Goal: Task Accomplishment & Management: Use online tool/utility

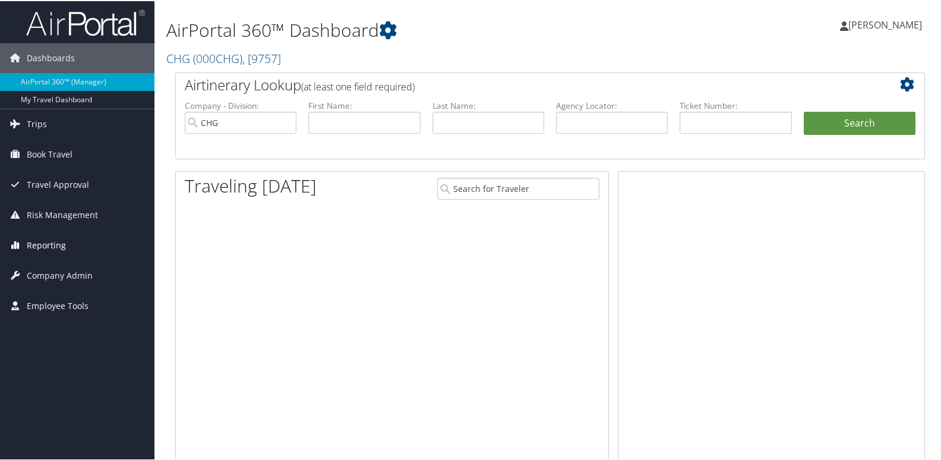
click at [36, 241] on span "Reporting" at bounding box center [46, 244] width 39 height 30
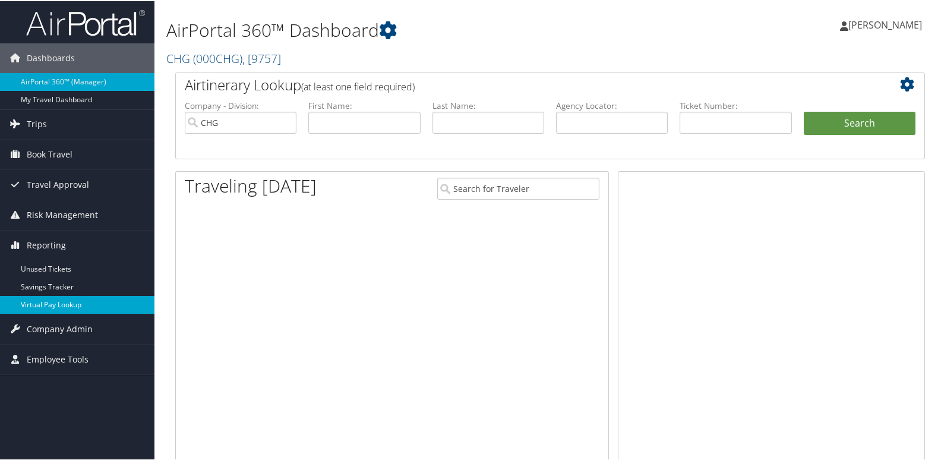
click at [38, 302] on link "Virtual Pay Lookup" at bounding box center [77, 304] width 154 height 18
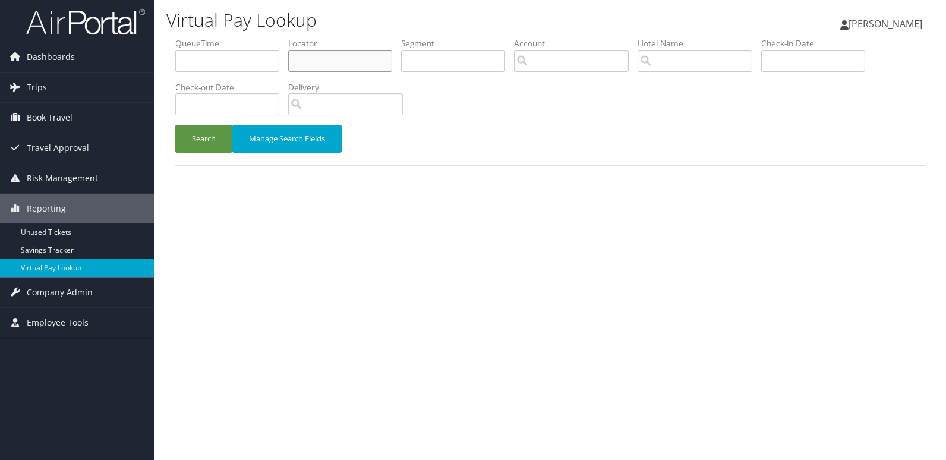
click at [327, 67] on input "text" at bounding box center [340, 61] width 104 height 22
paste input "DOTSZA"
type input "DOTSZA"
click at [175, 125] on button "Search" at bounding box center [203, 139] width 57 height 28
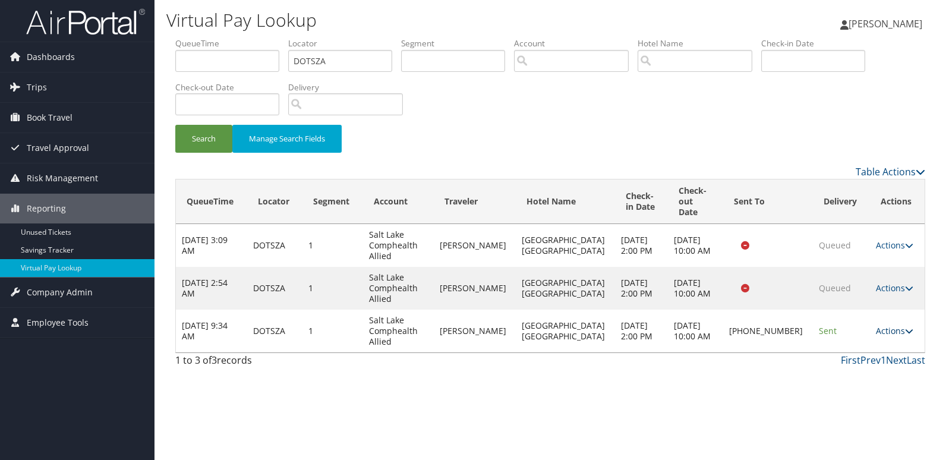
click at [876, 325] on link "Actions" at bounding box center [894, 330] width 37 height 11
click at [834, 365] on link "Logs" at bounding box center [852, 358] width 102 height 20
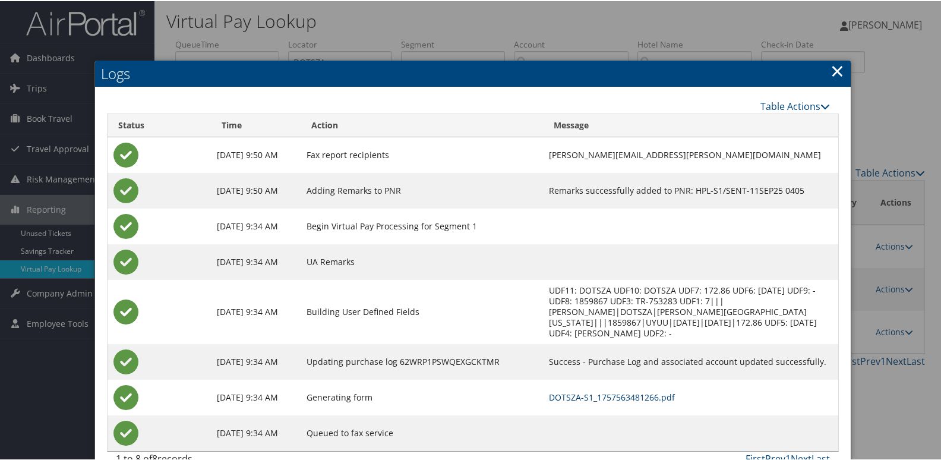
click at [567, 390] on link "DOTSZA-S1_1757563481266.pdf" at bounding box center [612, 395] width 126 height 11
